Goal: Transaction & Acquisition: Book appointment/travel/reservation

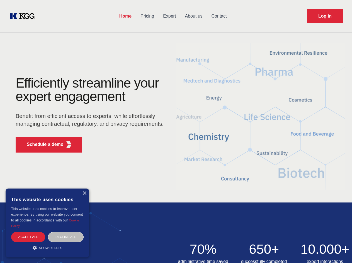
click at [176, 131] on div "Efficiently streamline your expert engagement Benefit from efficient access to …" at bounding box center [92, 116] width 170 height 81
click at [42, 145] on p "Schedule a demo" at bounding box center [45, 144] width 37 height 7
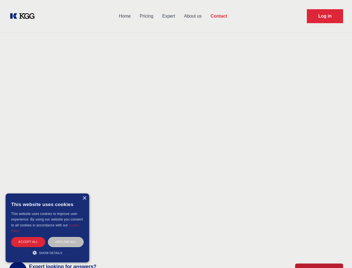
click at [84, 193] on div "× This website uses cookies This website uses cookies to improve user experienc…" at bounding box center [48, 227] width 84 height 69
click at [28, 237] on div "Accept all" at bounding box center [28, 242] width 34 height 10
click at [66, 237] on div "Contact Information We would love to hear from you. Postal address [PERSON_NAME…" at bounding box center [78, 166] width 125 height 169
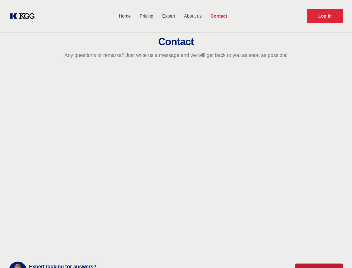
click at [47, 248] on main "Contact Any questions or remarks? Just write us a message and we will get back …" at bounding box center [176, 145] width 352 height 291
